Goal: Communication & Community: Share content

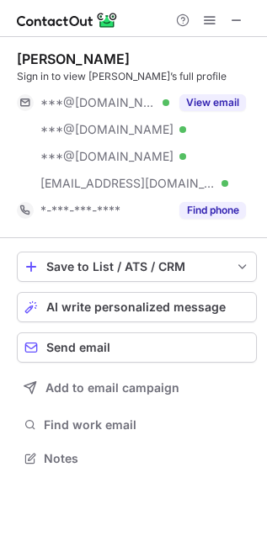
scroll to position [447, 267]
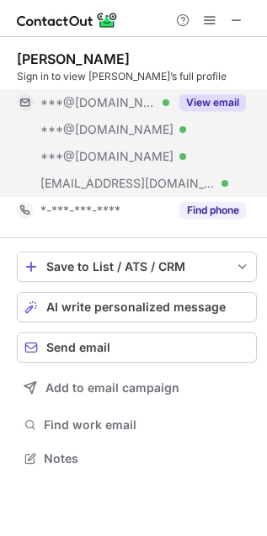
click at [223, 107] on button "View email" at bounding box center [212, 102] width 67 height 17
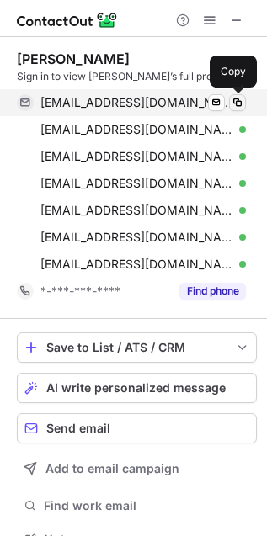
click at [240, 105] on span at bounding box center [237, 102] width 13 height 13
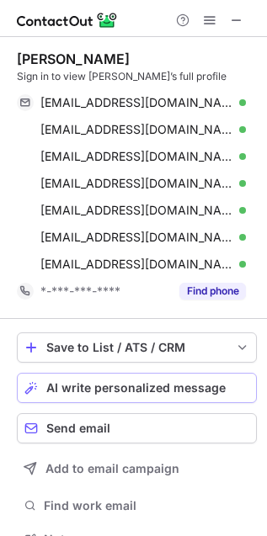
click at [140, 385] on span "AI write personalized message" at bounding box center [135, 387] width 179 height 13
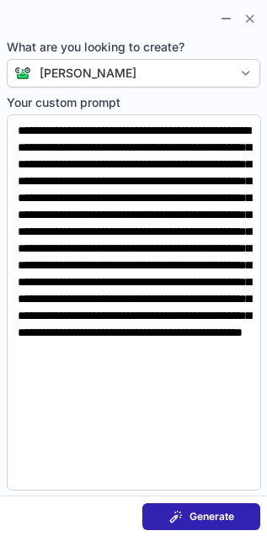
click at [173, 516] on span at bounding box center [175, 516] width 13 height 13
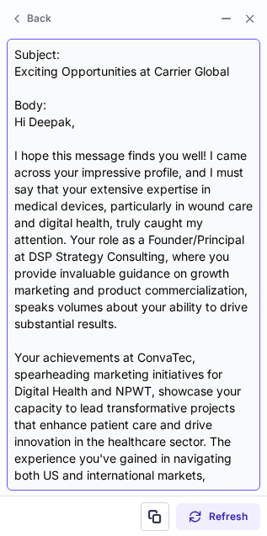
click at [153, 72] on div "Subject: Exciting Opportunities at Carrier Global Body: Hi Deepak, I hope this …" at bounding box center [133, 264] width 238 height 437
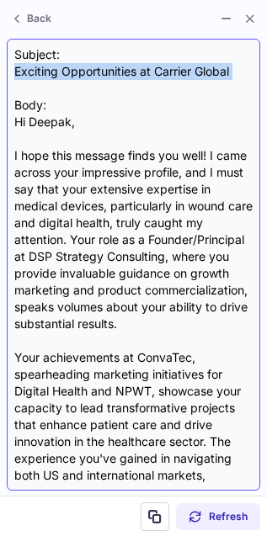
click at [153, 72] on div "Subject: Exciting Opportunities at Carrier Global Body: Hi Deepak, I hope this …" at bounding box center [133, 264] width 238 height 437
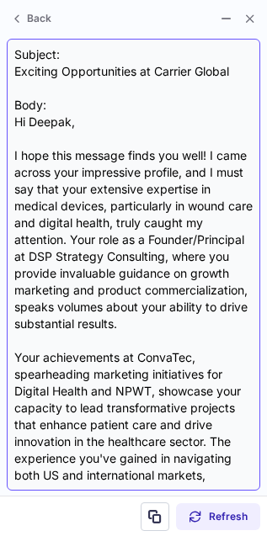
click at [153, 72] on div "Subject: Exciting Opportunities at Carrier Global Body: Hi Deepak, I hope this …" at bounding box center [133, 264] width 238 height 437
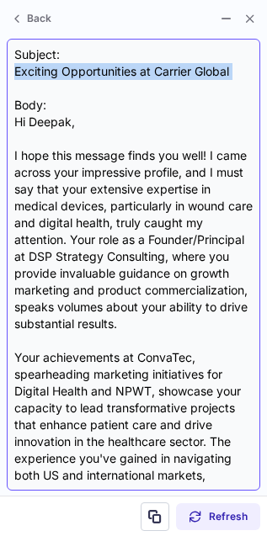
click at [153, 72] on div "Subject: Exciting Opportunities at Carrier Global Body: Hi Deepak, I hope this …" at bounding box center [133, 264] width 238 height 437
copy div "Exciting Opportunities at Carrier Global"
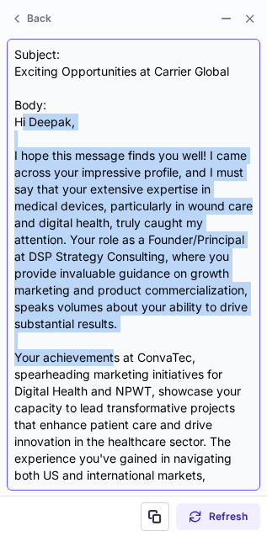
drag, startPoint x: 19, startPoint y: 120, endPoint x: 114, endPoint y: 359, distance: 256.9
click at [114, 359] on div "Subject: Exciting Opportunities at Carrier Global Body: Hi Deepak, I hope this …" at bounding box center [133, 264] width 238 height 437
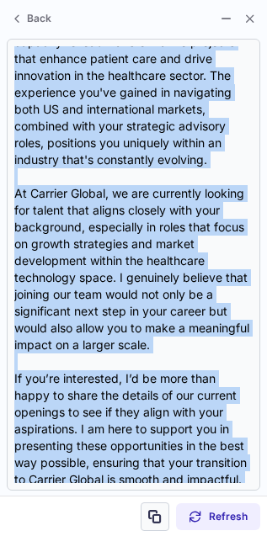
scroll to position [540, 0]
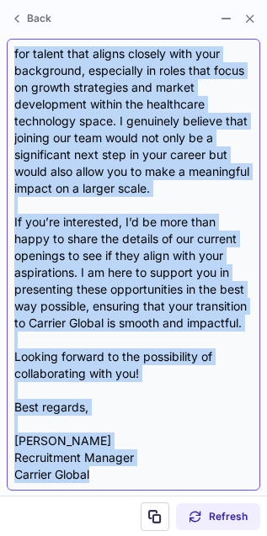
drag, startPoint x: 14, startPoint y: 122, endPoint x: 170, endPoint y: 476, distance: 386.4
click at [170, 476] on div "Subject: Exciting Opportunities at Carrier Global Body: Hi Deepak, I hope this …" at bounding box center [133, 264] width 238 height 437
copy div "Hi Deepak, I hope this message finds you well! I came across your impressive pr…"
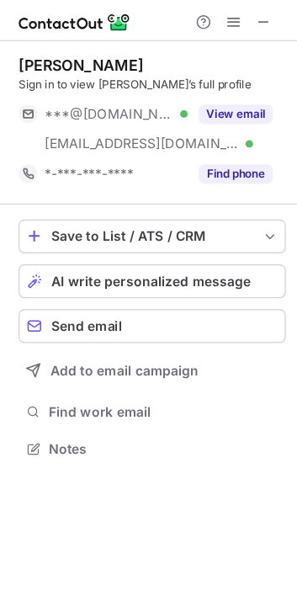
scroll to position [393, 268]
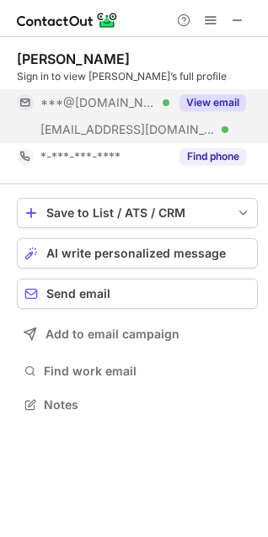
click at [206, 100] on button "View email" at bounding box center [212, 102] width 67 height 17
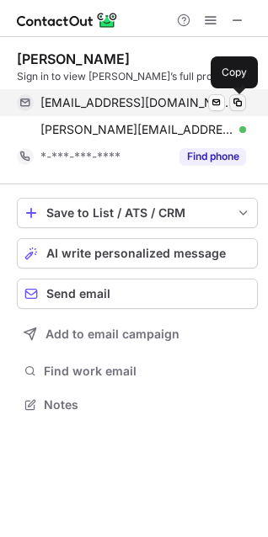
click at [234, 104] on span at bounding box center [237, 102] width 13 height 13
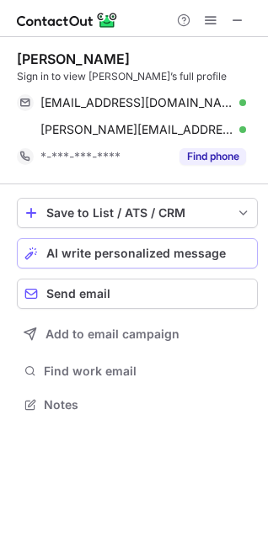
click at [155, 254] on span "AI write personalized message" at bounding box center [135, 253] width 179 height 13
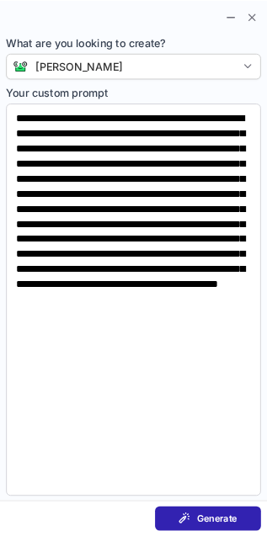
scroll to position [393, 267]
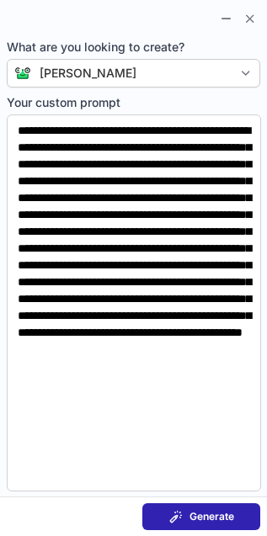
click at [194, 518] on span "Generate" at bounding box center [211, 516] width 45 height 13
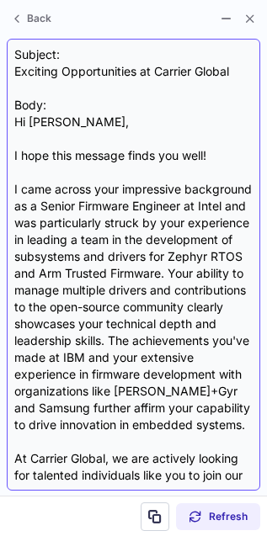
click at [176, 67] on div "Subject: Exciting Opportunities at Carrier Global Body: Hi Tanmay, I hope this …" at bounding box center [133, 264] width 238 height 437
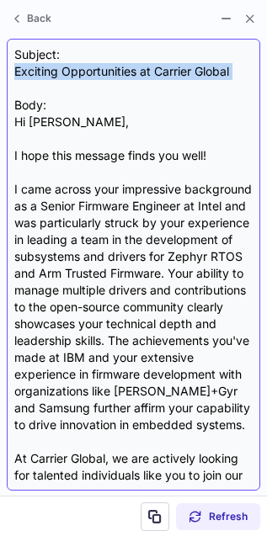
click at [176, 67] on div "Subject: Exciting Opportunities at Carrier Global Body: Hi Tanmay, I hope this …" at bounding box center [133, 264] width 238 height 437
copy div "Exciting Opportunities at Carrier Global"
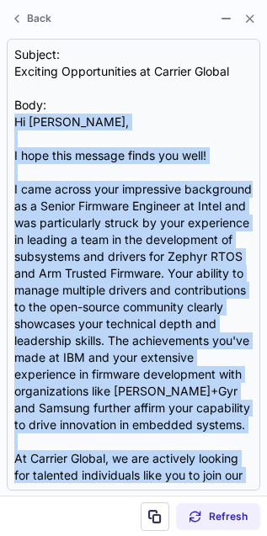
scroll to position [404, 0]
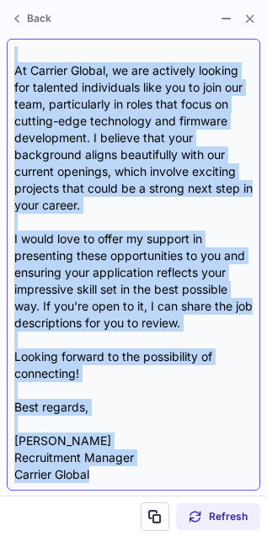
drag, startPoint x: 13, startPoint y: 119, endPoint x: 160, endPoint y: 489, distance: 398.3
click at [160, 489] on div "Subject: Exciting Opportunities at Carrier Global Body: Hi Tanmay, I hope this …" at bounding box center [133, 265] width 253 height 452
copy div "Hi Tanmay, I hope this message finds you well! I came across your impressive ba…"
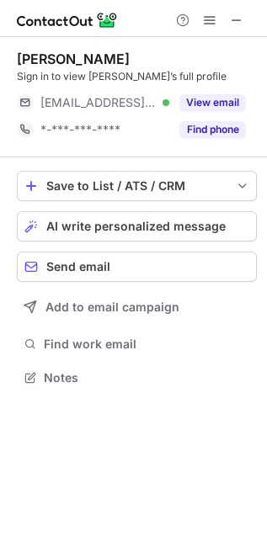
scroll to position [366, 267]
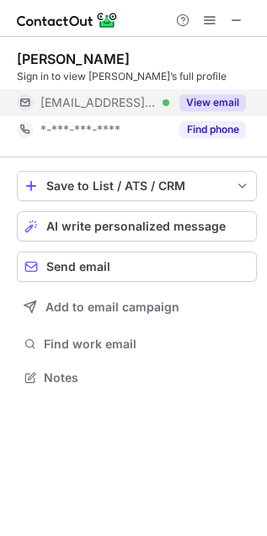
click at [204, 101] on button "View email" at bounding box center [212, 102] width 67 height 17
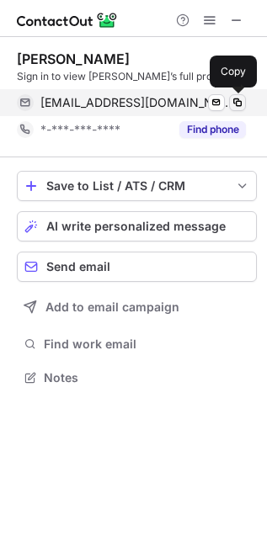
click at [237, 101] on span at bounding box center [237, 102] width 13 height 13
click at [238, 101] on span at bounding box center [237, 102] width 13 height 13
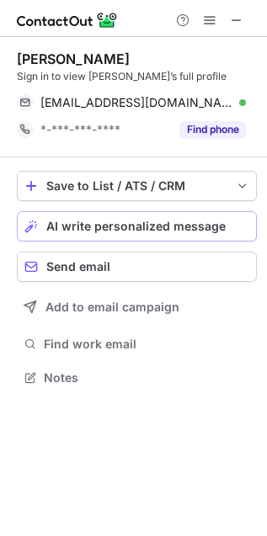
click at [141, 226] on span "AI write personalized message" at bounding box center [135, 226] width 179 height 13
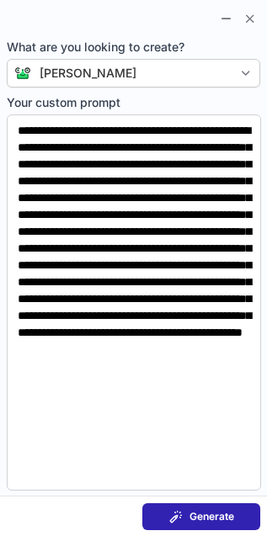
click at [188, 505] on button "Generate" at bounding box center [201, 516] width 118 height 27
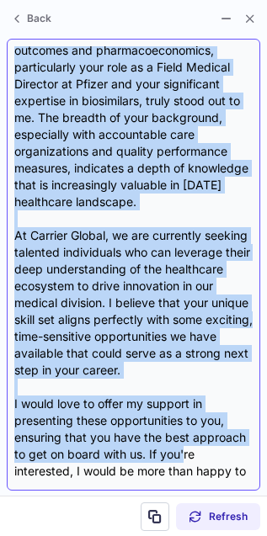
drag, startPoint x: 19, startPoint y: 122, endPoint x: 181, endPoint y: 469, distance: 383.0
click at [181, 469] on div "Subject: Exciting Opportunities at Carrier Global Body: Hi {Candidate's Name}, …" at bounding box center [133, 264] width 238 height 437
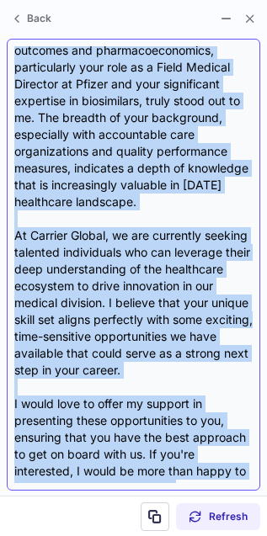
scroll to position [267, 0]
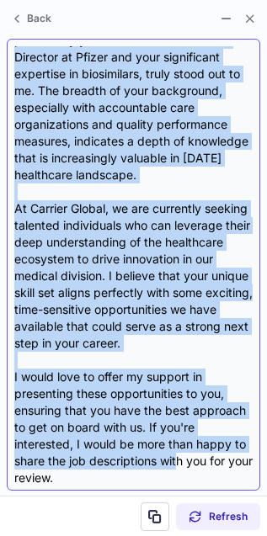
click at [181, 469] on div "Subject: Exciting Opportunities at Carrier Global Body: Hi {Candidate's Name}, …" at bounding box center [133, 264] width 238 height 437
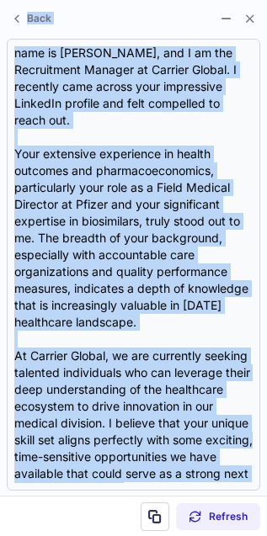
scroll to position [0, 0]
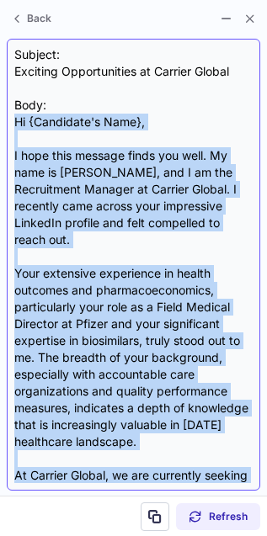
drag, startPoint x: 98, startPoint y: 442, endPoint x: 18, endPoint y: 122, distance: 329.8
click at [18, 122] on div "Subject: Exciting Opportunities at Carrier Global Body: Hi {Candidate's Name}, …" at bounding box center [133, 264] width 238 height 437
copy div "Hi {Candidate's Name}, I hope this message finds you well. My name is Emilija N…"
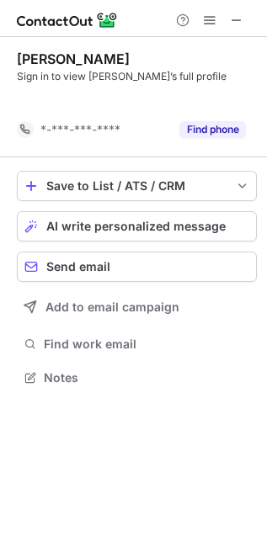
scroll to position [7, 8]
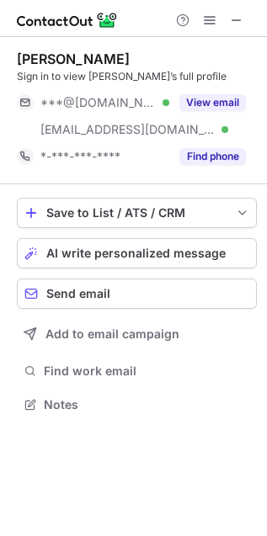
scroll to position [392, 267]
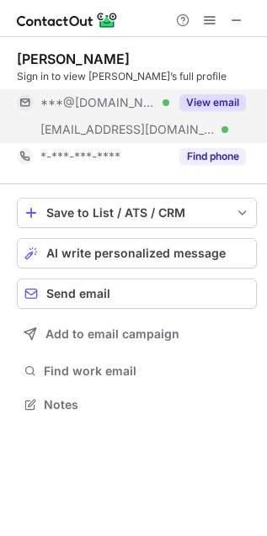
click at [221, 101] on button "View email" at bounding box center [212, 102] width 67 height 17
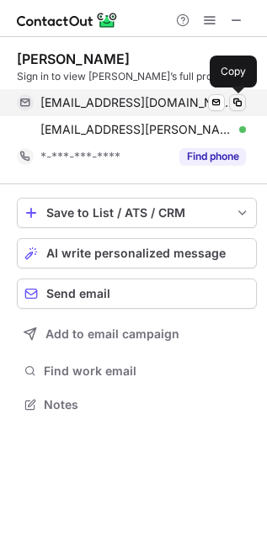
click at [241, 101] on span at bounding box center [237, 102] width 13 height 13
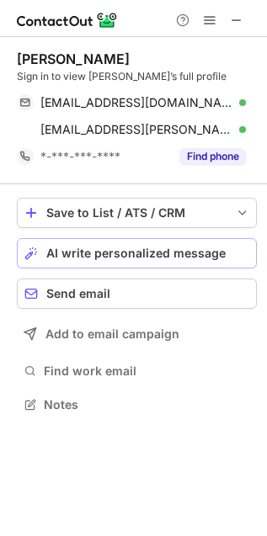
click at [173, 258] on span "AI write personalized message" at bounding box center [135, 253] width 179 height 13
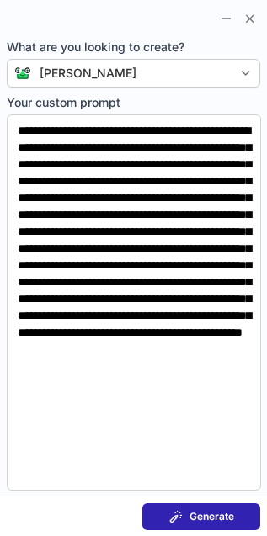
click at [200, 515] on span "Generate" at bounding box center [211, 516] width 45 height 13
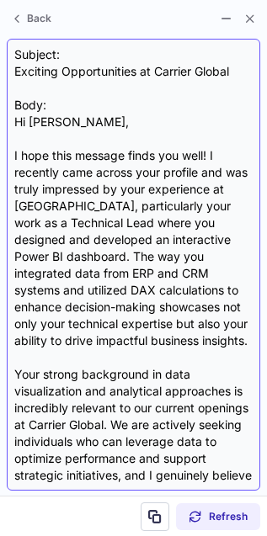
click at [83, 72] on div "Subject: Exciting Opportunities at Carrier Global Body: Hi Kiran, I hope this m…" at bounding box center [133, 264] width 238 height 437
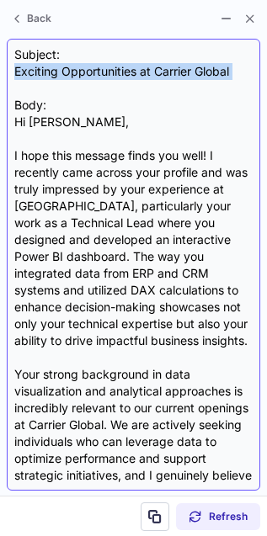
click at [83, 72] on div "Subject: Exciting Opportunities at Carrier Global Body: Hi Kiran, I hope this m…" at bounding box center [133, 264] width 238 height 437
copy div "Exciting Opportunities at Carrier Global"
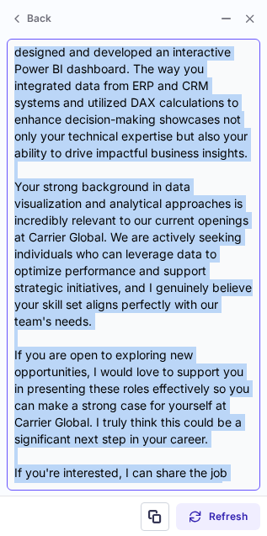
scroll to position [321, 0]
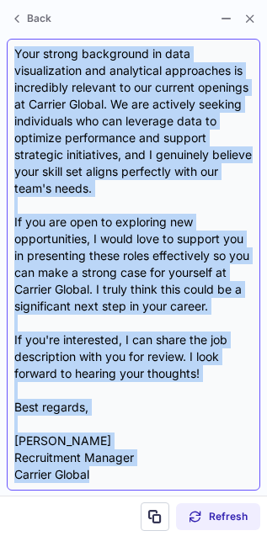
drag, startPoint x: 15, startPoint y: 118, endPoint x: 173, endPoint y: 480, distance: 394.8
click at [173, 480] on div "Subject: Exciting Opportunities at Carrier Global Body: Hi Kiran, I hope this m…" at bounding box center [133, 264] width 238 height 437
copy div "Hi Kiran, I hope this message finds you well! I recently came across your profi…"
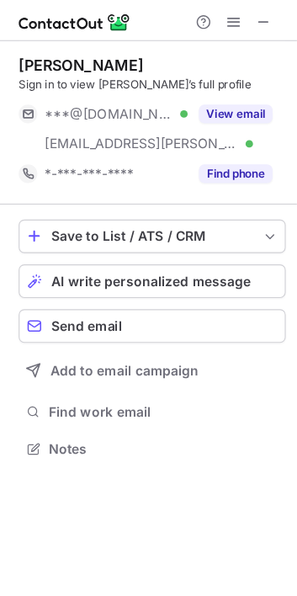
scroll to position [393, 268]
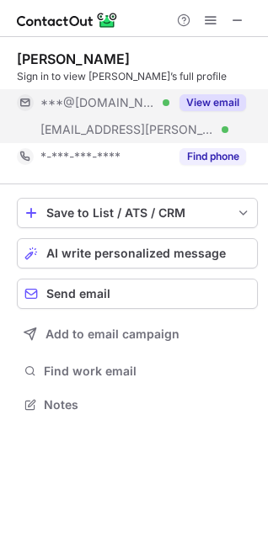
click at [205, 97] on button "View email" at bounding box center [212, 102] width 67 height 17
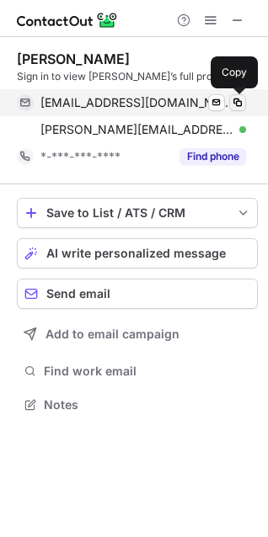
click at [234, 104] on span at bounding box center [237, 102] width 13 height 13
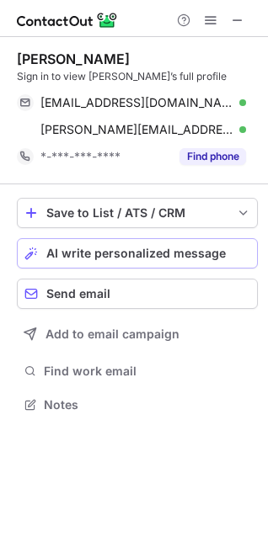
click at [136, 256] on span "AI write personalized message" at bounding box center [135, 253] width 179 height 13
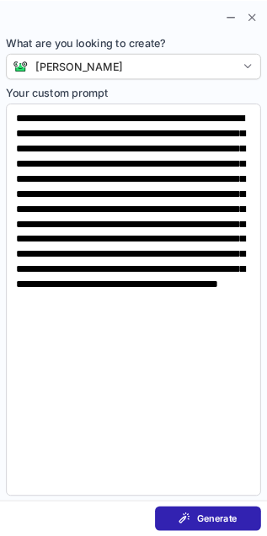
scroll to position [393, 267]
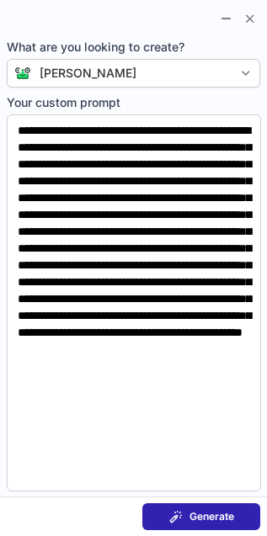
click at [162, 514] on button "Generate" at bounding box center [201, 516] width 118 height 27
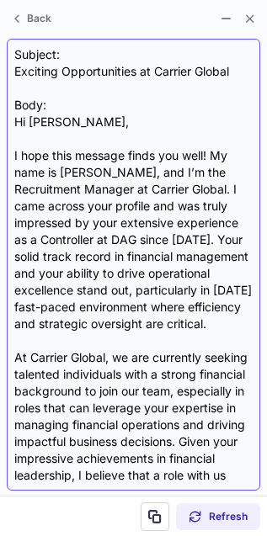
click at [152, 67] on div "Subject: Exciting Opportunities at Carrier Global Body: Hi Maggie, I hope this …" at bounding box center [133, 264] width 238 height 437
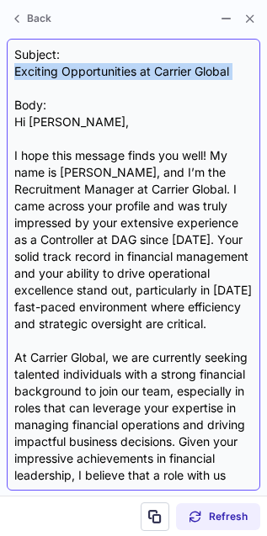
click at [152, 67] on div "Subject: Exciting Opportunities at Carrier Global Body: Hi Maggie, I hope this …" at bounding box center [133, 264] width 238 height 437
copy div "Exciting Opportunities at Carrier Global"
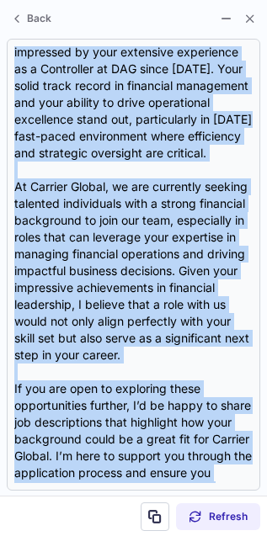
scroll to position [354, 0]
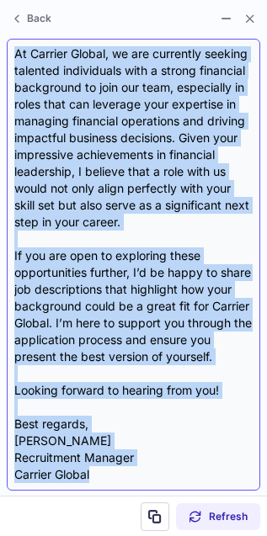
drag, startPoint x: 14, startPoint y: 123, endPoint x: 178, endPoint y: 484, distance: 396.7
click at [178, 483] on div "Subject: Exciting Opportunities at Carrier Global Body: Hi Maggie, I hope this …" at bounding box center [133, 264] width 238 height 437
copy div "Hi Maggie, I hope this message finds you well! My name is Emilija Naskovska, an…"
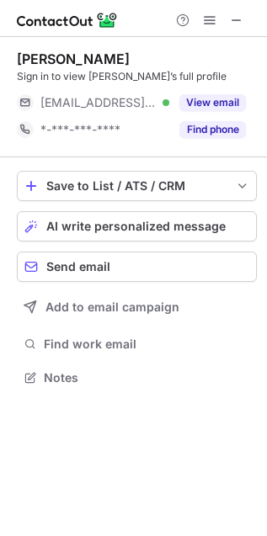
scroll to position [366, 267]
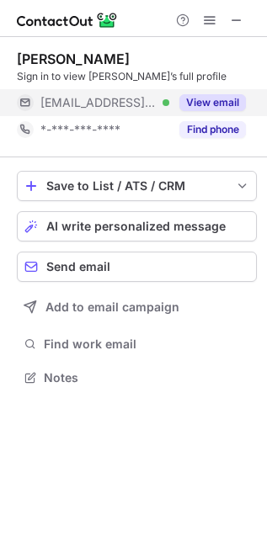
click at [200, 109] on button "View email" at bounding box center [212, 102] width 67 height 17
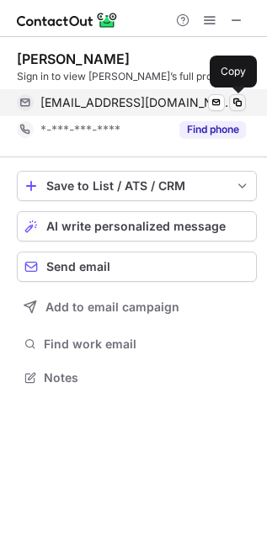
click at [237, 104] on span at bounding box center [237, 102] width 13 height 13
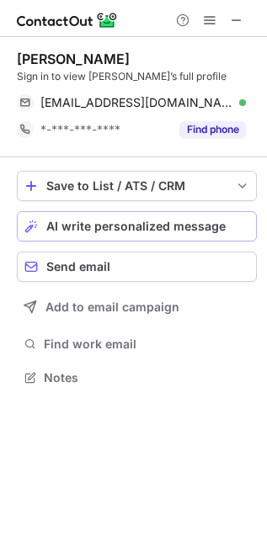
click at [109, 232] on span "AI write personalized message" at bounding box center [135, 226] width 179 height 13
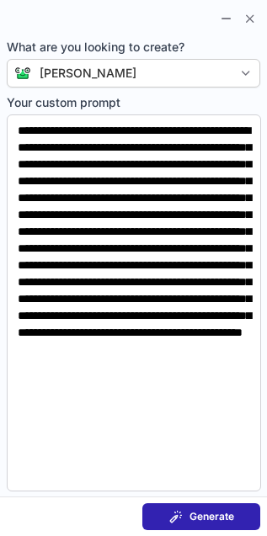
click at [202, 520] on span "Generate" at bounding box center [211, 516] width 45 height 13
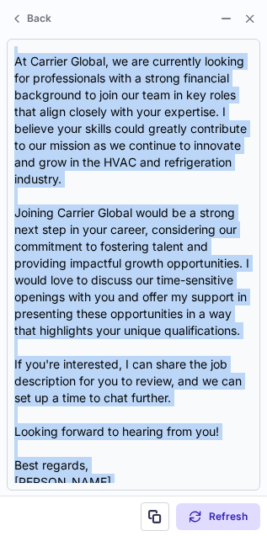
scroll to position [303, 0]
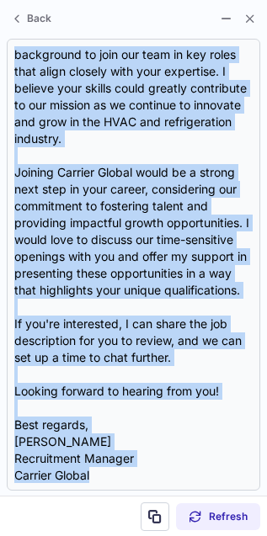
drag, startPoint x: 13, startPoint y: 120, endPoint x: 194, endPoint y: 494, distance: 415.0
click at [194, 494] on section "Subject: Exciting Opportunities at Carrier Global Body: Hi Kenneth, I hope this…" at bounding box center [133, 265] width 267 height 462
copy div "Hi Kenneth, I hope this message finds you well. I came across your profile and …"
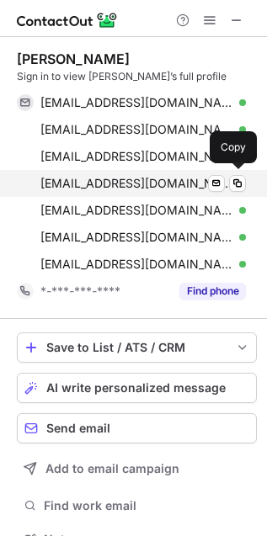
scroll to position [527, 255]
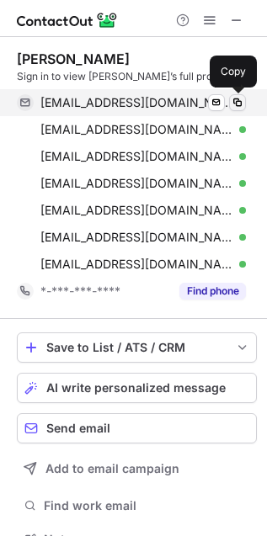
click at [236, 101] on span at bounding box center [237, 102] width 13 height 13
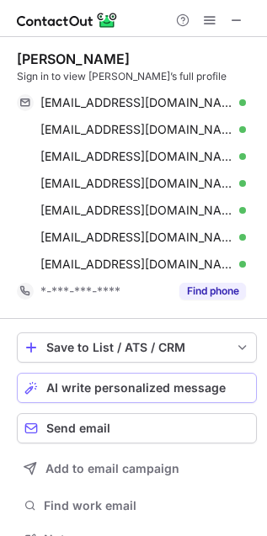
click at [123, 397] on button "AI write personalized message" at bounding box center [137, 388] width 240 height 30
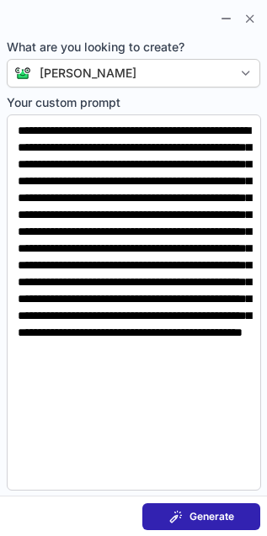
click at [184, 515] on div "Generate" at bounding box center [201, 516] width 65 height 13
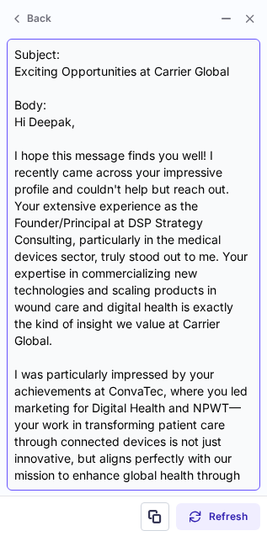
click at [40, 73] on div "Subject: Exciting Opportunities at Carrier Global Body: Hi [PERSON_NAME], I hop…" at bounding box center [133, 264] width 238 height 437
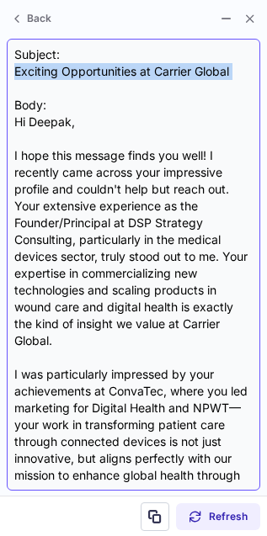
click at [40, 73] on div "Subject: Exciting Opportunities at Carrier Global Body: Hi [PERSON_NAME], I hop…" at bounding box center [133, 264] width 238 height 437
copy div "Exciting Opportunities at Carrier Global"
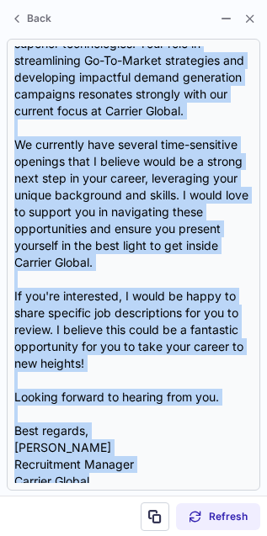
scroll to position [455, 0]
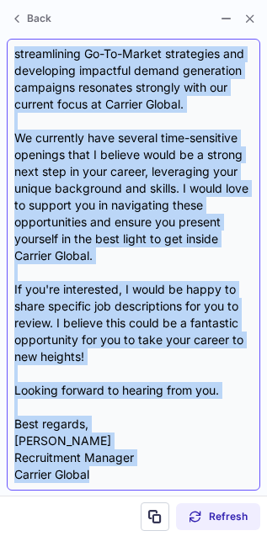
drag, startPoint x: 14, startPoint y: 119, endPoint x: 199, endPoint y: 482, distance: 407.8
click at [199, 482] on div "Subject: Exciting Opportunities at Carrier Global Body: Hi [PERSON_NAME], I hop…" at bounding box center [133, 264] width 238 height 437
copy div "Lo Ipsumd, S amet cons adipisc elits doe temp! I utlabore etdo magnaa enim admi…"
